Goal: Task Accomplishment & Management: Manage account settings

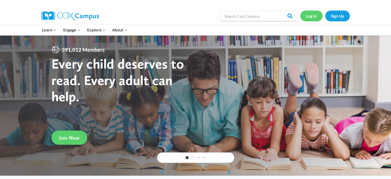
click at [315, 16] on link "Log In" at bounding box center [311, 16] width 22 height 11
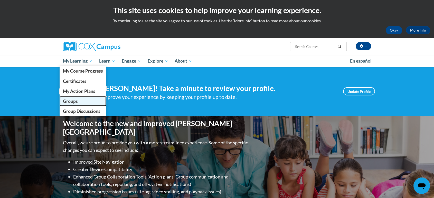
click at [76, 103] on span "Groups" at bounding box center [70, 101] width 15 height 5
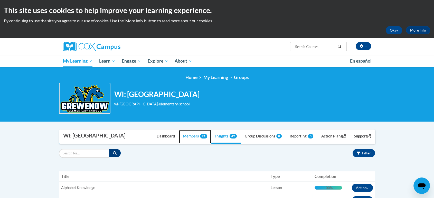
click at [189, 138] on link "Members 21" at bounding box center [195, 137] width 32 height 14
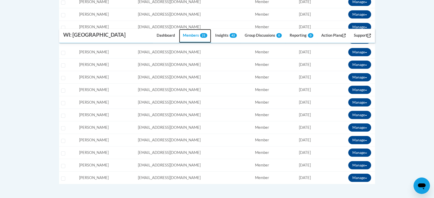
scroll to position [260, 0]
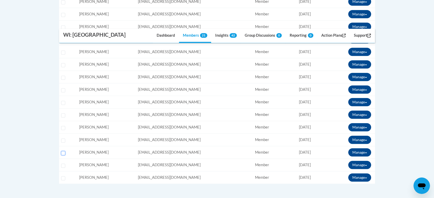
click at [65, 152] on input "Select learner" at bounding box center [63, 153] width 4 height 4
checkbox input "true"
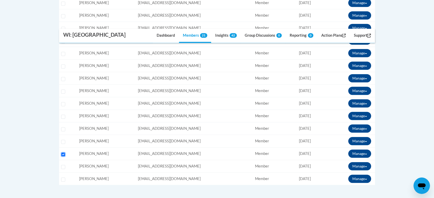
scroll to position [281, 0]
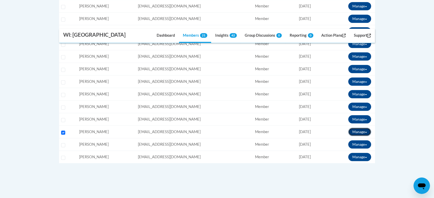
click at [357, 133] on button "Manage" at bounding box center [359, 132] width 23 height 8
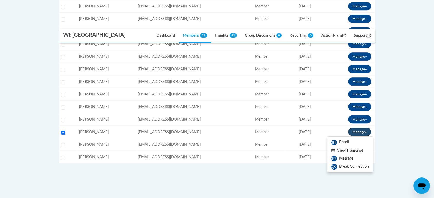
click at [360, 132] on button "Manage" at bounding box center [359, 132] width 23 height 8
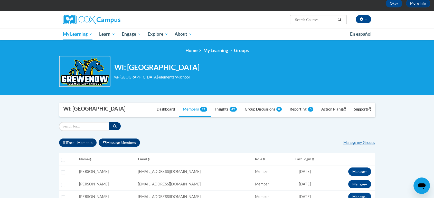
scroll to position [27, 0]
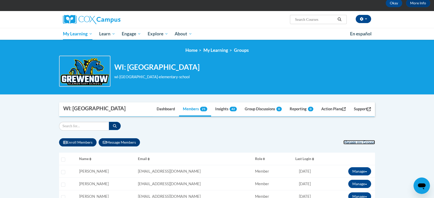
click at [351, 143] on link "Manage my Groups" at bounding box center [360, 142] width 32 height 4
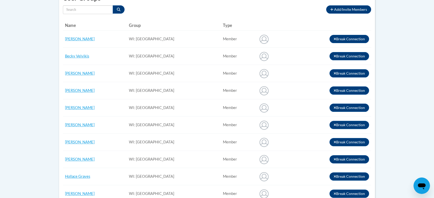
scroll to position [126, 0]
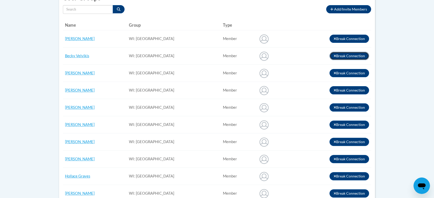
click at [358, 58] on button "Break Connection" at bounding box center [350, 56] width 40 height 8
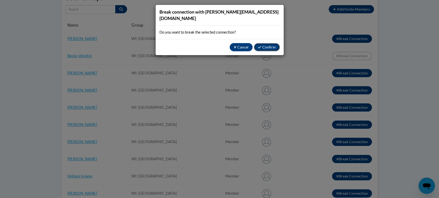
click at [267, 43] on button "Confirm" at bounding box center [267, 47] width 26 height 8
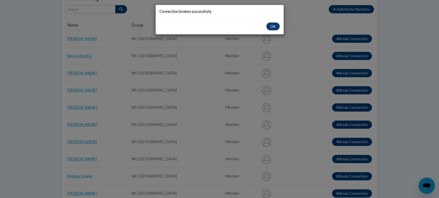
click at [275, 27] on button "OK" at bounding box center [273, 26] width 14 height 8
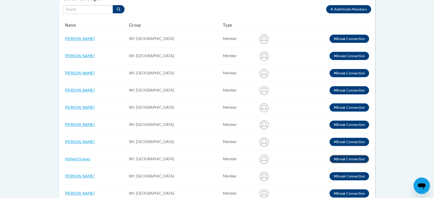
click at [357, 160] on button "Break Connection" at bounding box center [350, 159] width 40 height 8
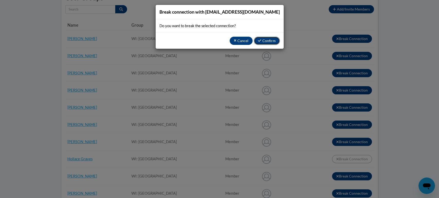
click at [263, 40] on button "Confirm" at bounding box center [267, 41] width 26 height 8
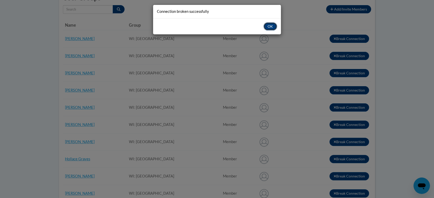
click at [272, 28] on button "OK" at bounding box center [271, 26] width 14 height 8
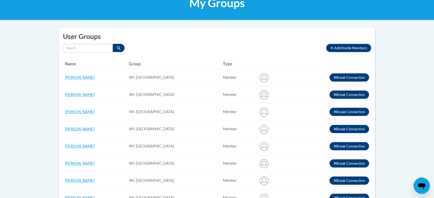
scroll to position [0, 0]
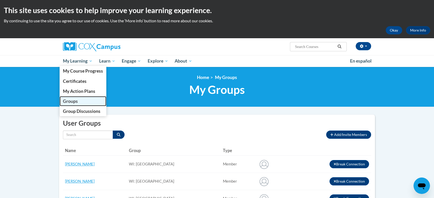
click at [77, 102] on span "Groups" at bounding box center [70, 101] width 15 height 5
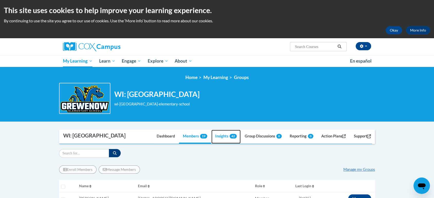
click at [218, 135] on link "Insights 42" at bounding box center [226, 137] width 29 height 14
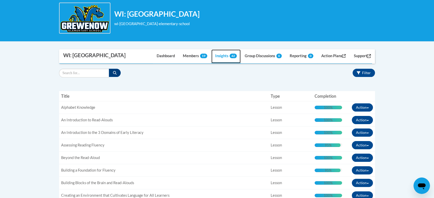
scroll to position [80, 0]
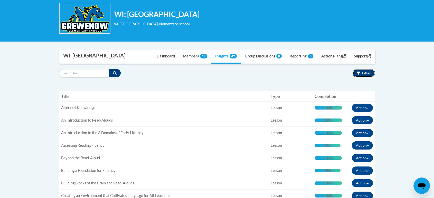
click at [364, 70] on button "Filter" at bounding box center [364, 73] width 22 height 8
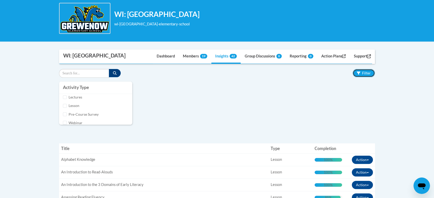
scroll to position [85, 0]
click at [68, 100] on div "Lesson" at bounding box center [96, 101] width 66 height 6
click at [65, 100] on input "Lesson" at bounding box center [65, 101] width 4 height 4
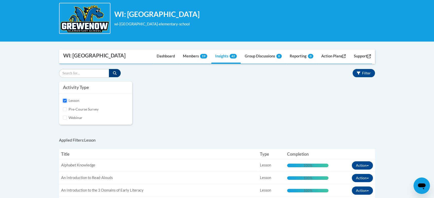
click at [65, 100] on input "Lesson" at bounding box center [65, 101] width 4 height 4
checkbox input "false"
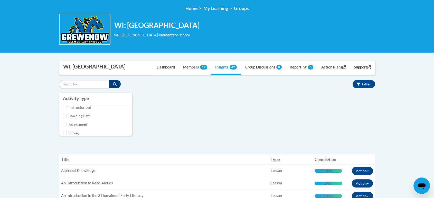
scroll to position [13, 0]
click at [65, 122] on input "Assessment" at bounding box center [65, 124] width 4 height 4
checkbox input "true"
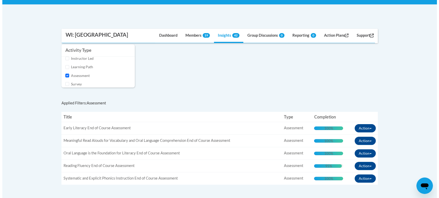
scroll to position [139, 0]
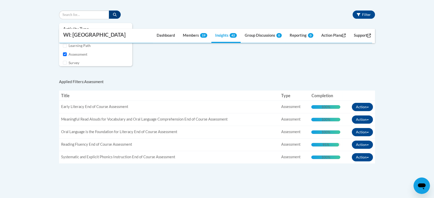
click at [216, 76] on div "Applied Filters: Assessment « 1 » Manage Action Plans Title Type Connection Typ…" at bounding box center [217, 123] width 316 height 97
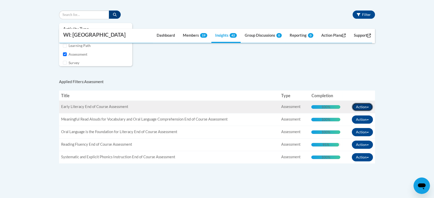
click at [366, 106] on button "Action" at bounding box center [362, 107] width 21 height 8
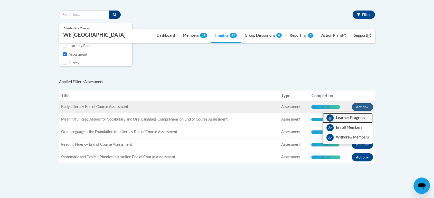
click at [360, 119] on span "View Members" at bounding box center [350, 119] width 29 height 0
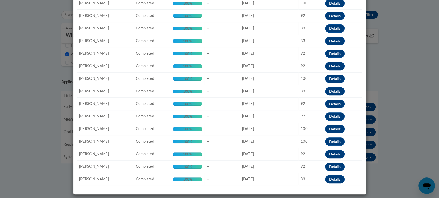
scroll to position [0, 0]
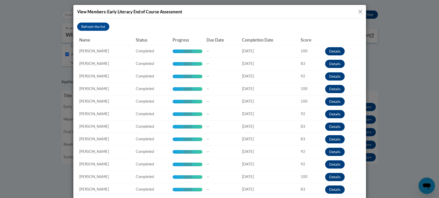
click at [357, 12] on button "Close" at bounding box center [360, 11] width 6 height 6
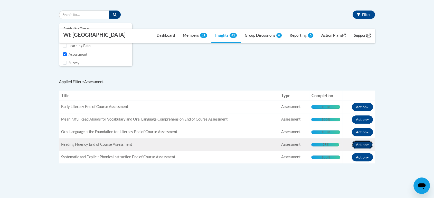
click at [364, 146] on button "Action" at bounding box center [362, 145] width 21 height 8
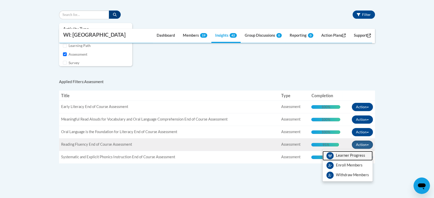
click at [359, 157] on span "View Members" at bounding box center [350, 157] width 29 height 0
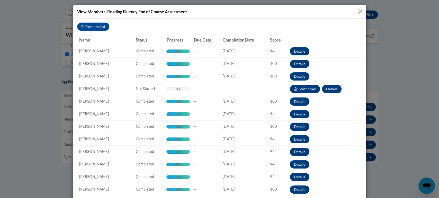
click at [357, 12] on button "Close" at bounding box center [360, 11] width 6 height 6
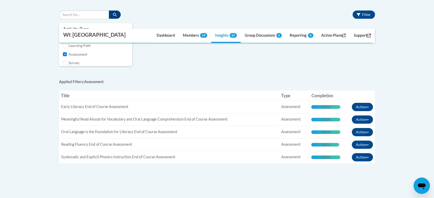
click at [390, 127] on body "This site uses cookies to help improve your learning experience. By continuing …" at bounding box center [217, 76] width 434 height 431
click at [193, 62] on div "Activity Type eLearning Instructor Led Learning Path Assessment Survey Attestat…" at bounding box center [217, 47] width 324 height 48
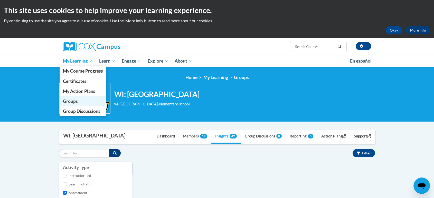
click at [77, 97] on link "Groups" at bounding box center [83, 101] width 47 height 10
